Goal: Task Accomplishment & Management: Use online tool/utility

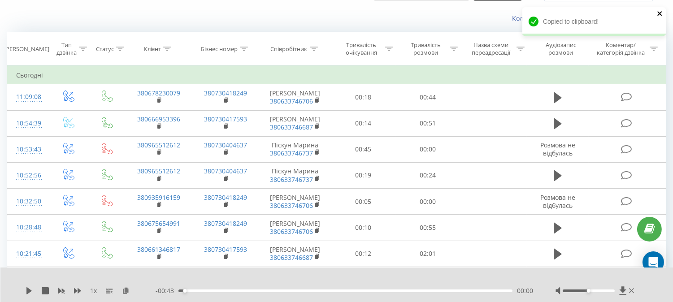
click at [661, 12] on icon "close" at bounding box center [659, 13] width 4 height 4
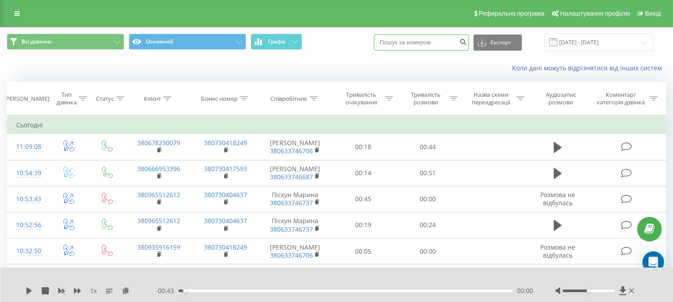
click at [408, 43] on input at bounding box center [421, 43] width 95 height 16
paste input "0577250113"
type input "0577250113"
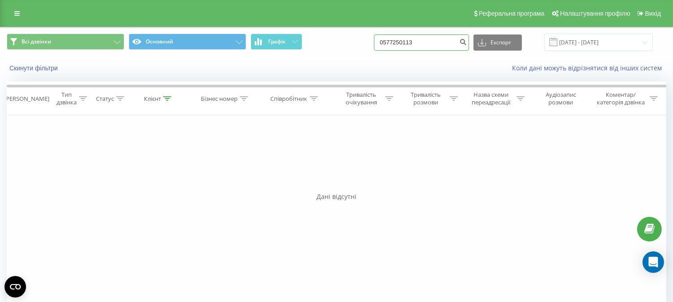
click at [409, 42] on input "0577250113" at bounding box center [421, 43] width 95 height 16
click at [52, 65] on button "Скинути фільтри" at bounding box center [35, 68] width 56 height 8
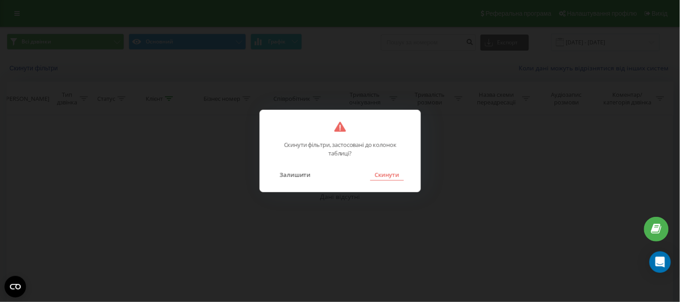
click at [402, 177] on button "Скинути" at bounding box center [387, 175] width 34 height 12
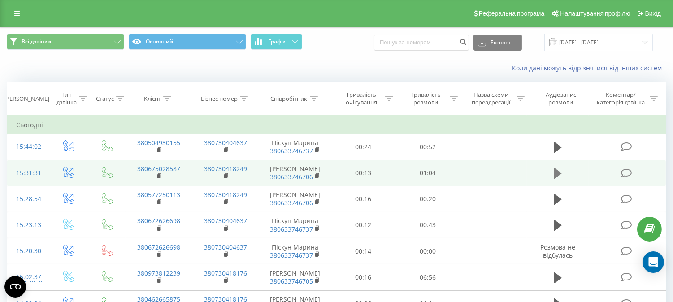
click at [556, 176] on icon at bounding box center [558, 173] width 8 height 11
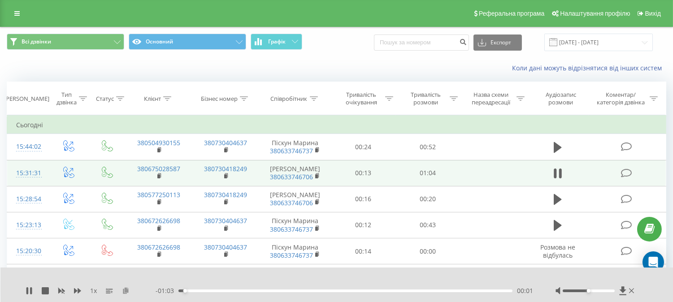
click at [128, 290] on icon at bounding box center [126, 290] width 8 height 6
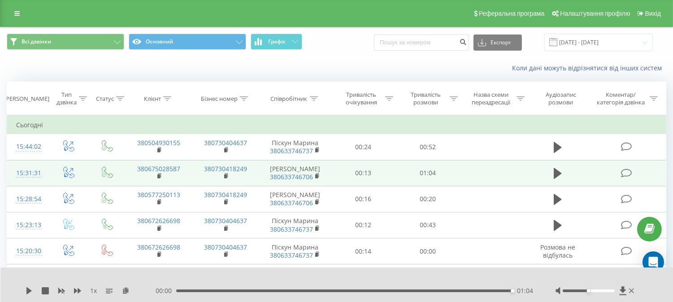
click at [443, 291] on div "01:04" at bounding box center [344, 291] width 336 height 3
click at [33, 290] on div "1 x" at bounding box center [91, 291] width 130 height 9
click at [26, 289] on icon at bounding box center [29, 290] width 7 height 7
click at [30, 290] on icon at bounding box center [31, 290] width 2 height 7
click at [181, 291] on div "00:54" at bounding box center [345, 291] width 334 height 3
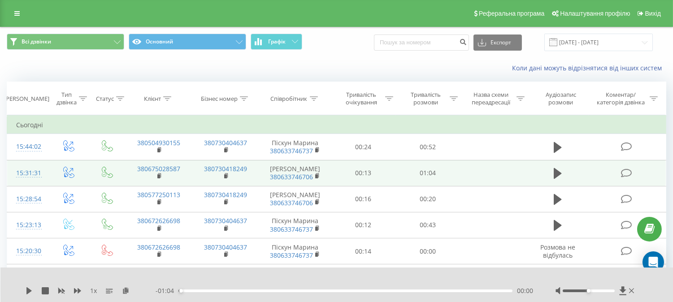
click at [33, 293] on div "1 x" at bounding box center [91, 291] width 130 height 9
click at [23, 287] on div "1 x - 01:04 00:00 00:00" at bounding box center [336, 285] width 673 height 35
click at [27, 289] on icon at bounding box center [28, 290] width 5 height 7
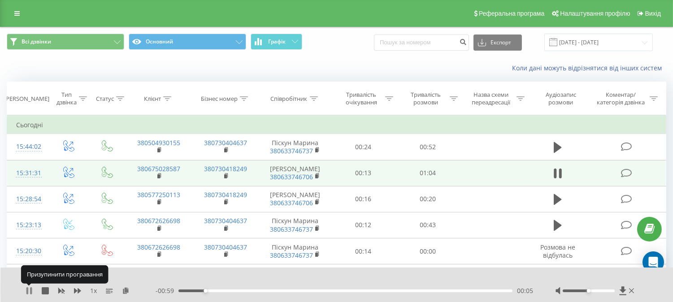
click at [30, 291] on icon at bounding box center [31, 290] width 2 height 7
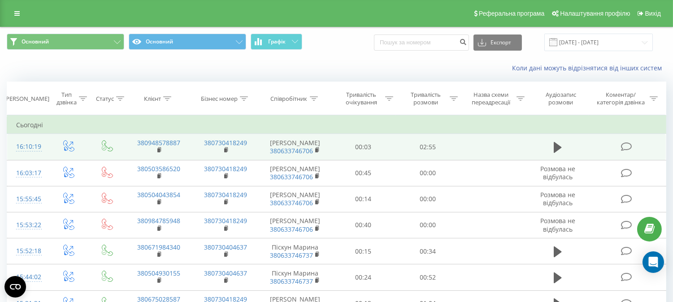
click at [550, 141] on td at bounding box center [558, 147] width 62 height 26
click at [555, 147] on icon at bounding box center [558, 147] width 8 height 11
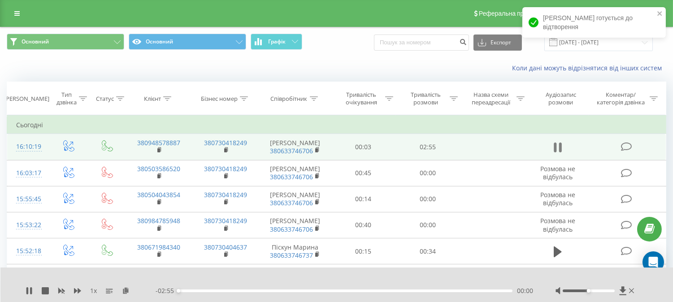
click at [557, 151] on icon at bounding box center [558, 147] width 8 height 13
click at [123, 290] on icon at bounding box center [126, 290] width 8 height 6
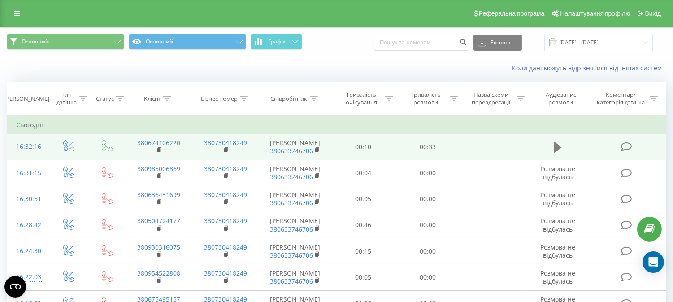
click at [554, 152] on icon at bounding box center [558, 147] width 8 height 13
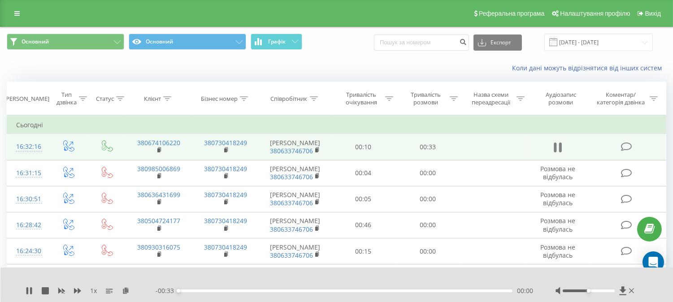
click at [557, 153] on icon at bounding box center [558, 147] width 8 height 13
click at [125, 291] on icon at bounding box center [126, 290] width 8 height 6
